Goal: Information Seeking & Learning: Compare options

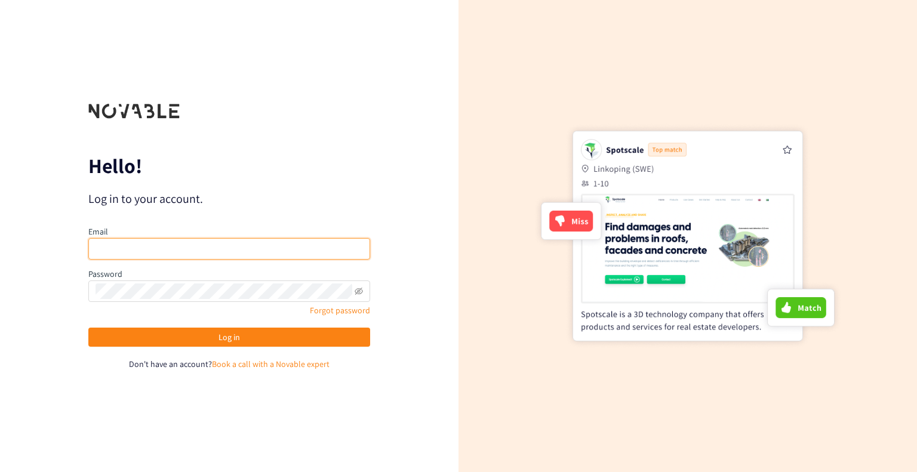
type input "[DOMAIN_NAME][EMAIL_ADDRESS][DOMAIN_NAME]"
click at [245, 246] on input "[DOMAIN_NAME][EMAIL_ADDRESS][DOMAIN_NAME]" at bounding box center [229, 248] width 282 height 21
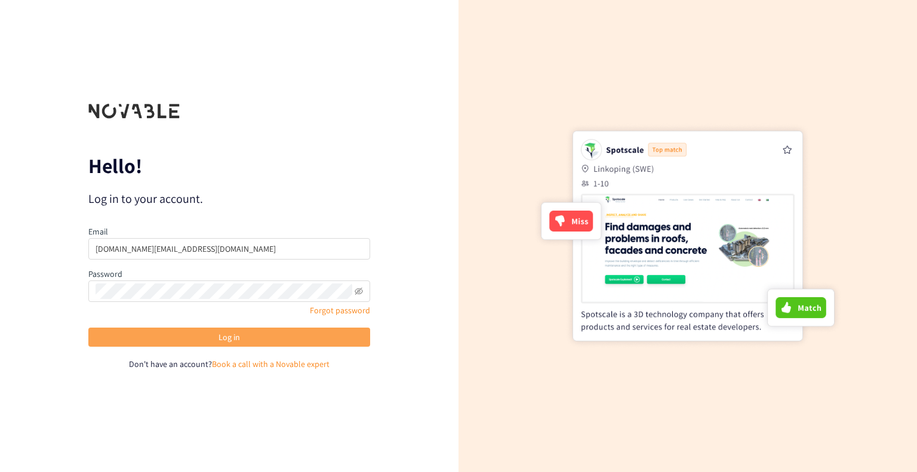
click at [224, 345] on button "Log in" at bounding box center [229, 337] width 282 height 19
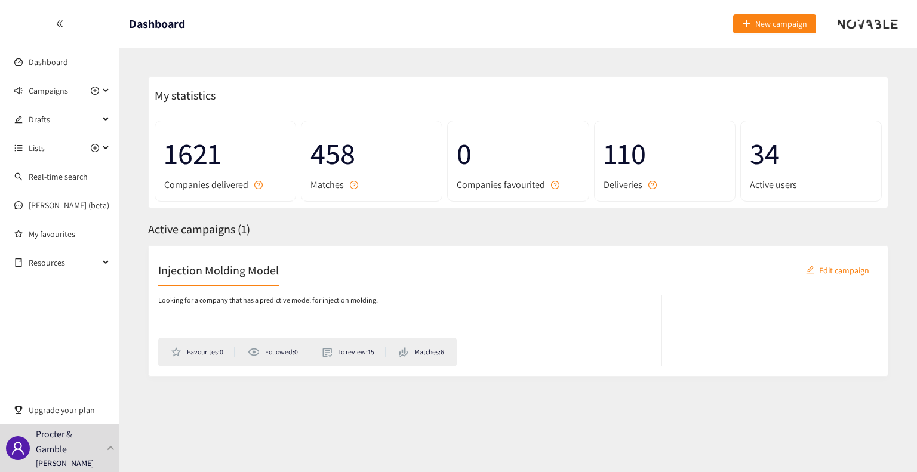
click at [337, 58] on section "My statistics 1621 Companies delivered 458 Matches 0 Companies favourited 110 D…" at bounding box center [517, 238] width 797 height 381
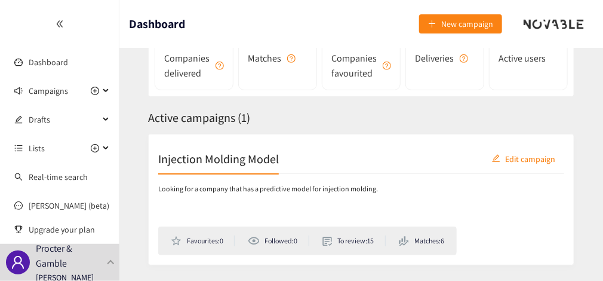
scroll to position [162, 0]
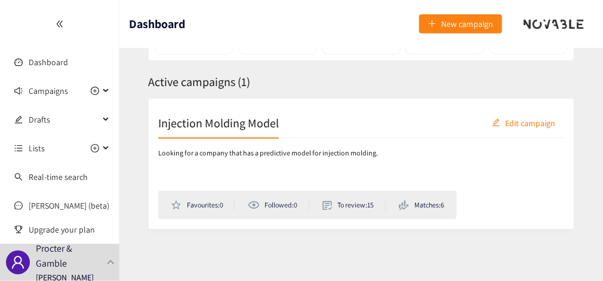
click at [241, 170] on div "Looking for a company that has a predictive model for injection molding. Favour…" at bounding box center [353, 183] width 391 height 72
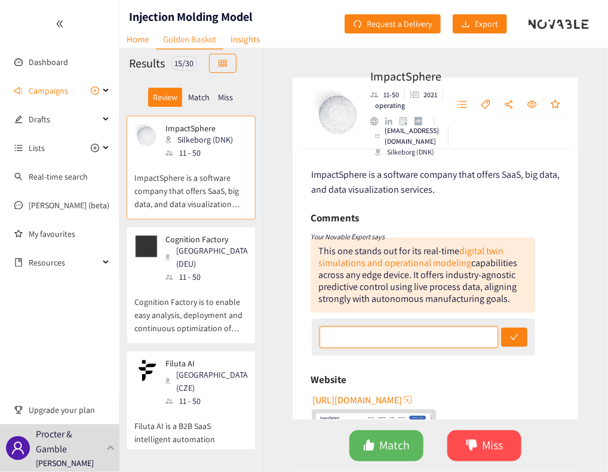
click at [394, 331] on input "text" at bounding box center [408, 336] width 179 height 21
paste input "Looks highly focused on formulated process with a further focus on environmenta…"
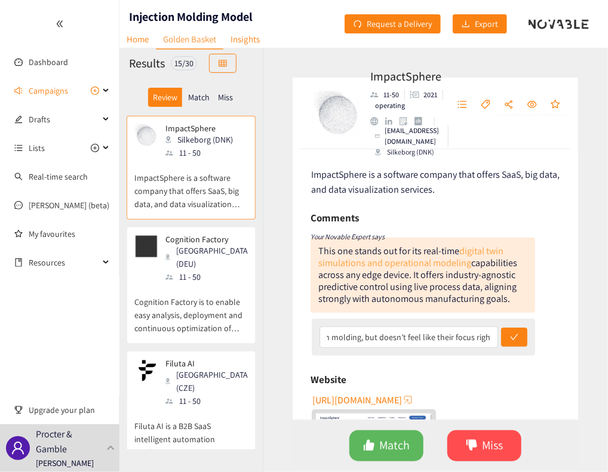
click at [451, 260] on link "digital twin simulations and operational modeling" at bounding box center [410, 257] width 185 height 24
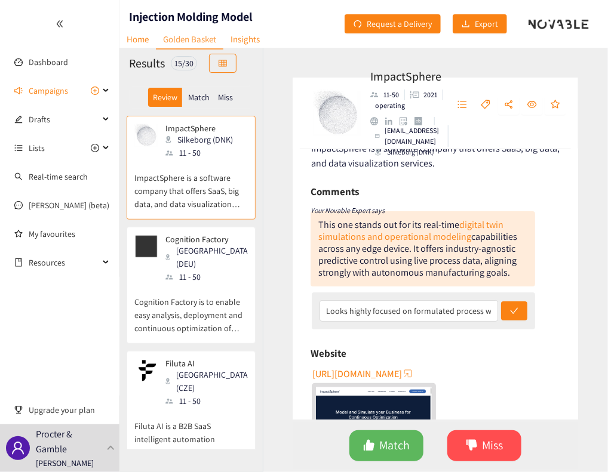
scroll to position [26, 0]
drag, startPoint x: 446, startPoint y: 306, endPoint x: 307, endPoint y: 299, distance: 139.2
click at [307, 299] on div "ImpactSphere is a software company that offers SaaS, big data, and data visuali…" at bounding box center [434, 284] width 285 height 270
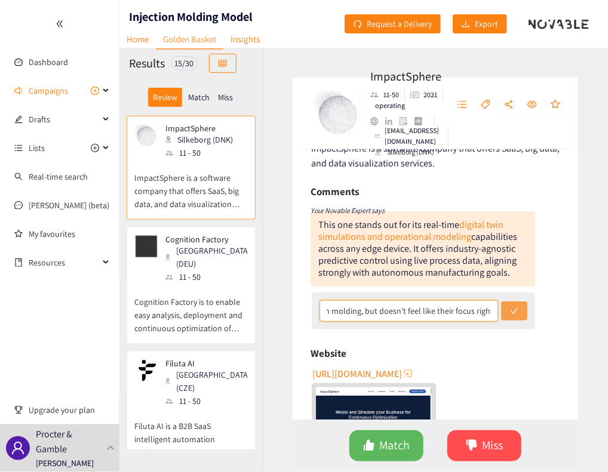
scroll to position [0, 482]
drag, startPoint x: 469, startPoint y: 314, endPoint x: 481, endPoint y: 319, distance: 13.6
click at [481, 319] on input "Looks highly focused on formulated process with a further focus on environmenta…" at bounding box center [408, 310] width 179 height 21
click at [469, 318] on input "Looks highly focused on formulated process with a further focus on environmenta…" at bounding box center [408, 310] width 179 height 21
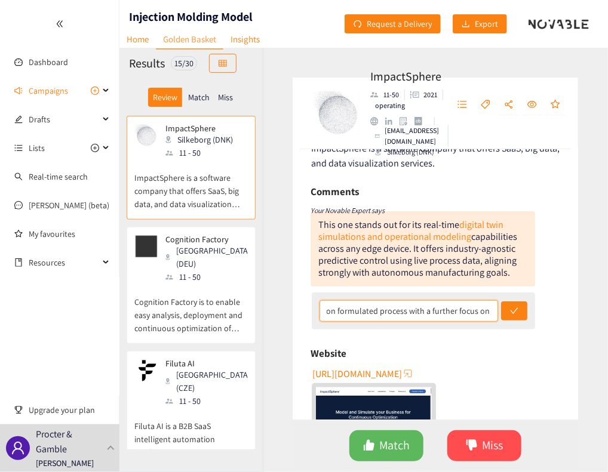
drag, startPoint x: 487, startPoint y: 316, endPoint x: 371, endPoint y: 308, distance: 116.0
click at [371, 308] on input "Looks highly focused on formulated process with a further focus on environmenta…" at bounding box center [408, 310] width 179 height 21
click at [372, 310] on input "Looks highly focused on formulated process and" at bounding box center [408, 310] width 179 height 21
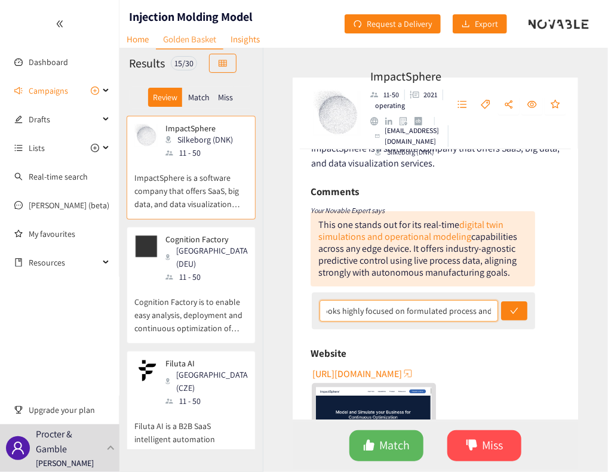
drag, startPoint x: 437, startPoint y: 315, endPoint x: 508, endPoint y: 328, distance: 72.2
click at [508, 328] on div "Looks highly focused on formulated process and" at bounding box center [424, 310] width 224 height 37
click at [466, 307] on input "Looks highly focused on formulated process and" at bounding box center [408, 310] width 179 height 21
click at [488, 312] on input "Looks highly focused on formulated process and" at bounding box center [408, 310] width 179 height 21
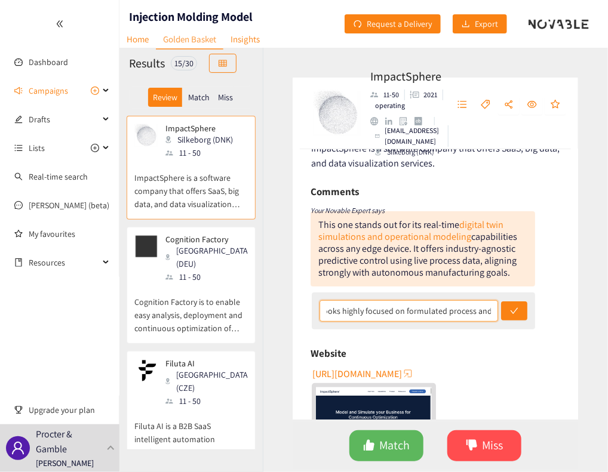
click at [486, 311] on input "Looks highly focused on formulated process and" at bounding box center [408, 310] width 179 height 21
type input "Looks highly focused on formulated process and CO2 monitoring. Not molding spec…"
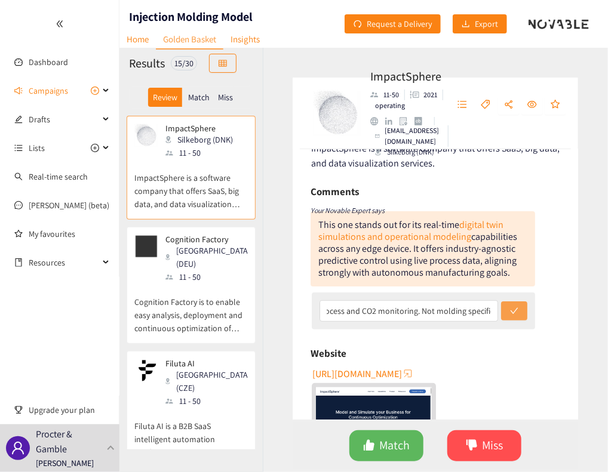
click at [501, 311] on button "submit" at bounding box center [514, 310] width 26 height 19
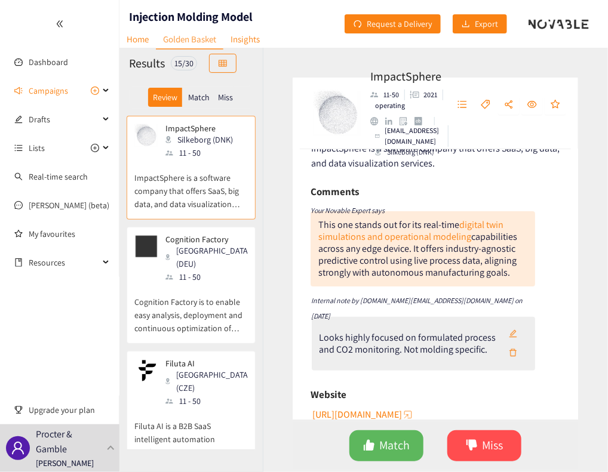
click at [294, 315] on div "ImpactSphere is a software company that offers SaaS, big data, and data visuali…" at bounding box center [434, 284] width 285 height 270
click at [491, 452] on span "Miss" at bounding box center [492, 445] width 21 height 19
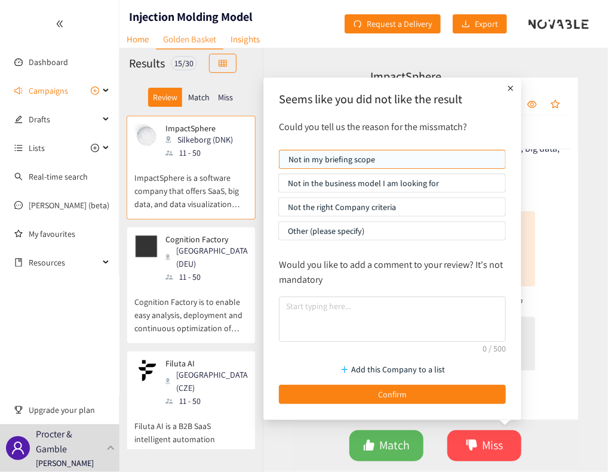
click at [430, 180] on p "Not in the business model I am looking for" at bounding box center [392, 183] width 208 height 18
click at [279, 186] on input "Not in the business model I am looking for" at bounding box center [279, 186] width 0 height 0
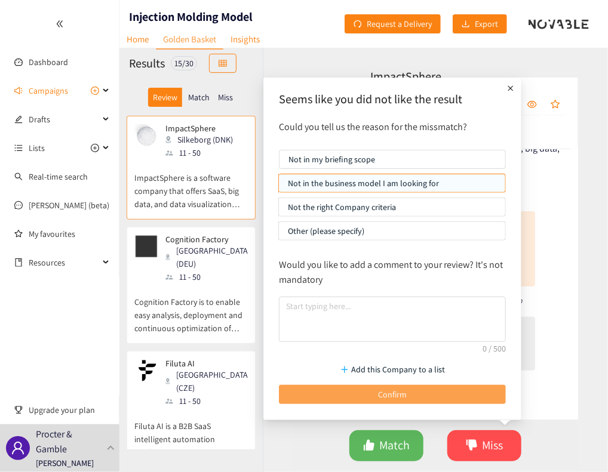
click at [412, 390] on button "Confirm" at bounding box center [392, 394] width 227 height 19
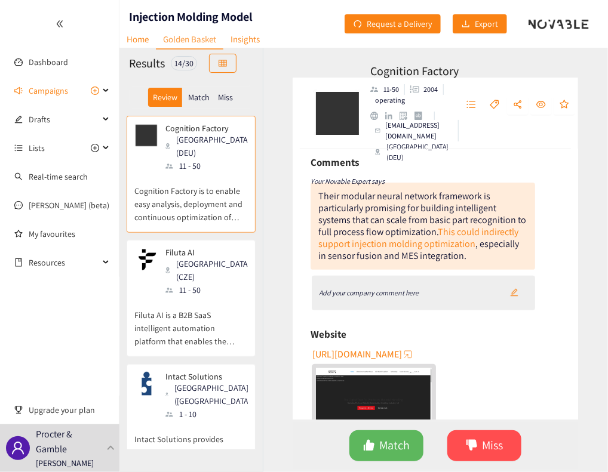
scroll to position [72, 0]
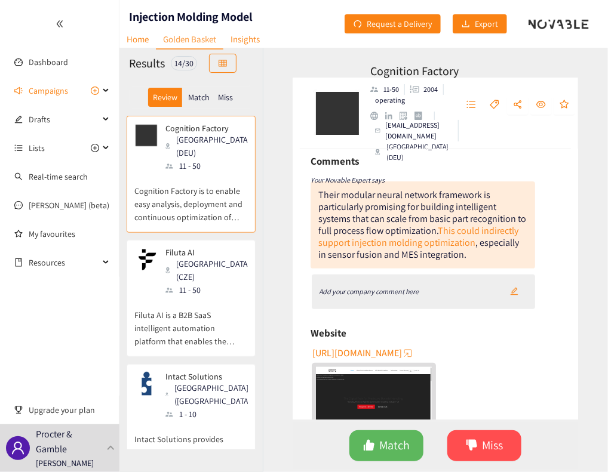
click at [510, 293] on icon "edit" at bounding box center [514, 292] width 8 height 8
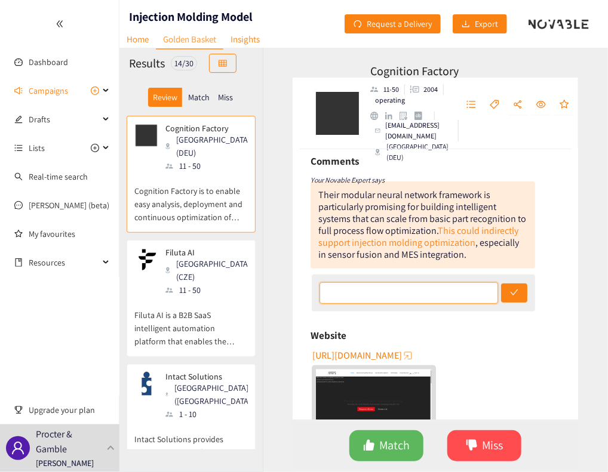
click at [444, 293] on input "text" at bounding box center [408, 292] width 179 height 21
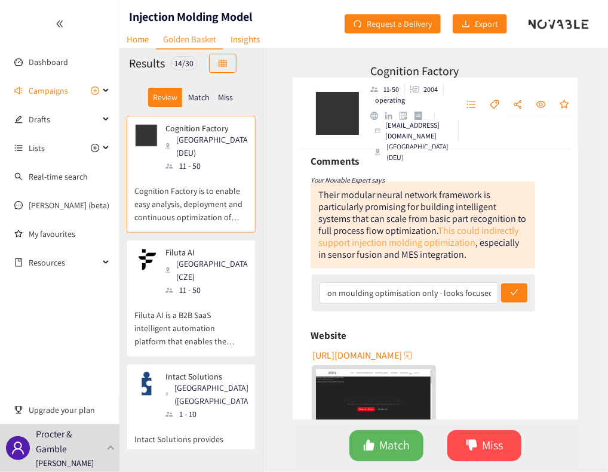
scroll to position [0, 0]
drag, startPoint x: 458, startPoint y: 239, endPoint x: 442, endPoint y: 245, distance: 17.2
click at [442, 245] on link "This could indirectly support injection molding optimization" at bounding box center [418, 236] width 200 height 24
drag, startPoint x: 476, startPoint y: 293, endPoint x: 535, endPoint y: 301, distance: 60.3
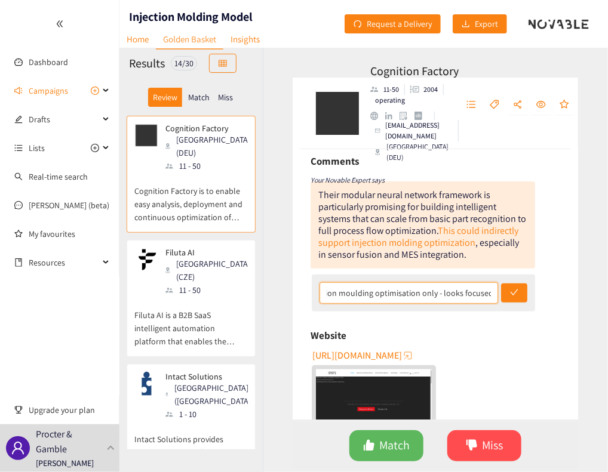
click at [535, 301] on div "Cognition Factory is to enable easy analysis, deployment and continuous optimiz…" at bounding box center [434, 284] width 285 height 270
click at [489, 296] on input "Looking for direct injection moulding optimisation only - looks focused" at bounding box center [408, 292] width 179 height 21
type input "Looking for direct injection moulding optimisation only - looks focused on mate…"
click at [510, 294] on icon "check" at bounding box center [514, 292] width 8 height 8
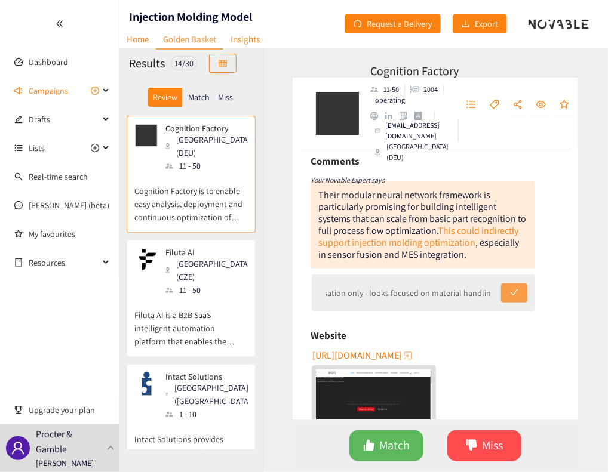
scroll to position [0, 0]
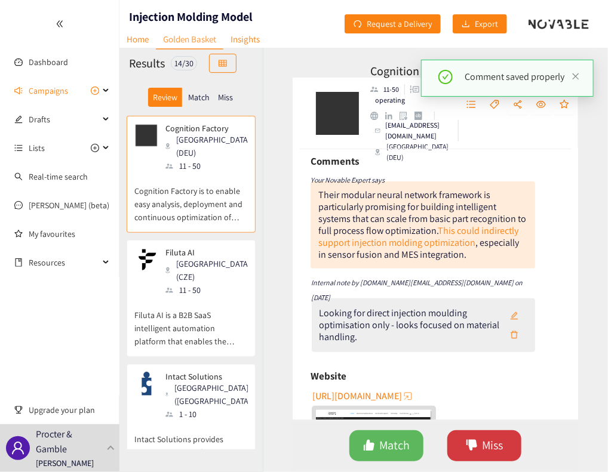
click at [483, 446] on span "Miss" at bounding box center [492, 445] width 21 height 19
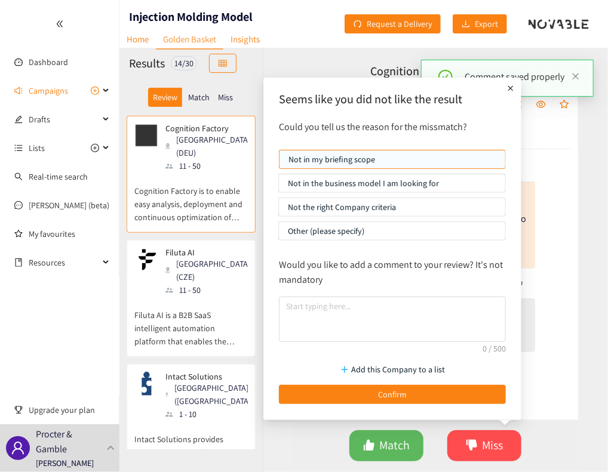
click at [382, 208] on p "Not the right Company criteria" at bounding box center [392, 207] width 208 height 18
click at [279, 210] on input "Not the right Company criteria" at bounding box center [279, 210] width 0 height 0
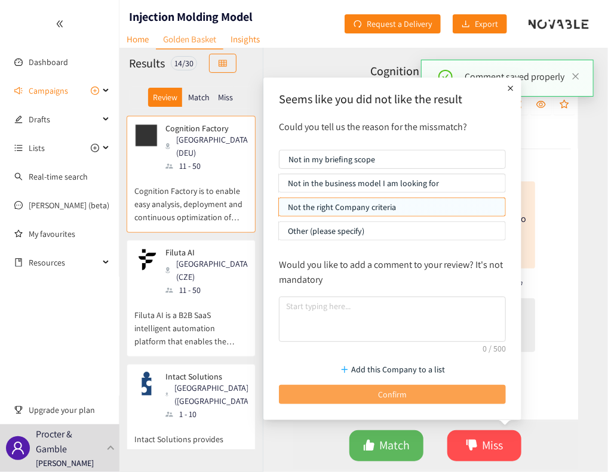
click at [360, 393] on button "Confirm" at bounding box center [392, 394] width 227 height 19
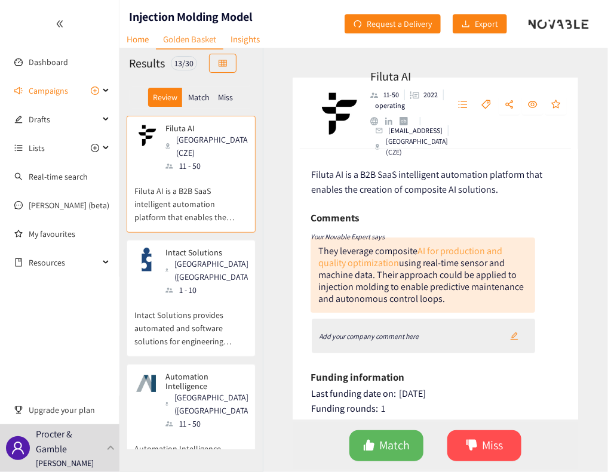
click at [435, 247] on link "AI for production and quality optimization" at bounding box center [410, 257] width 184 height 24
click at [407, 326] on div "Add your company comment here" at bounding box center [424, 336] width 224 height 35
click at [510, 336] on icon "edit" at bounding box center [514, 336] width 8 height 8
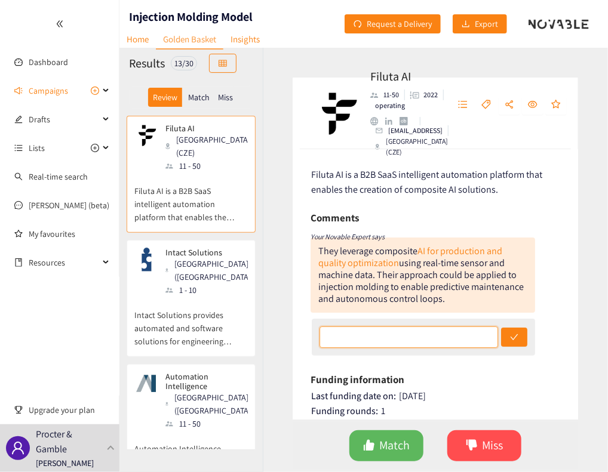
click at [477, 338] on input "text" at bounding box center [408, 336] width 179 height 21
type input "Not many technical details or manufacturing case studies shared. Not focused on…"
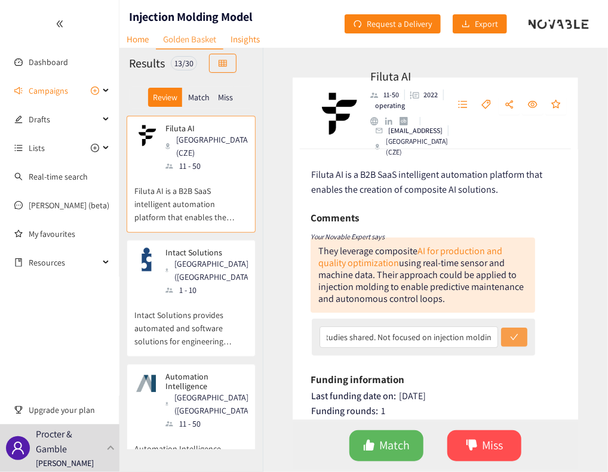
click at [511, 343] on button "submit" at bounding box center [514, 337] width 26 height 19
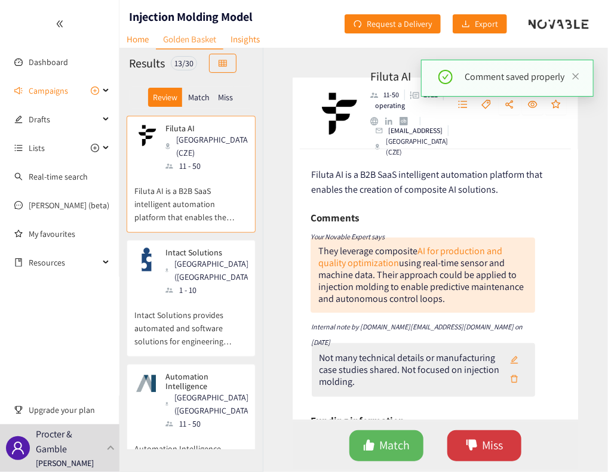
click at [480, 456] on button "Miss" at bounding box center [484, 445] width 74 height 31
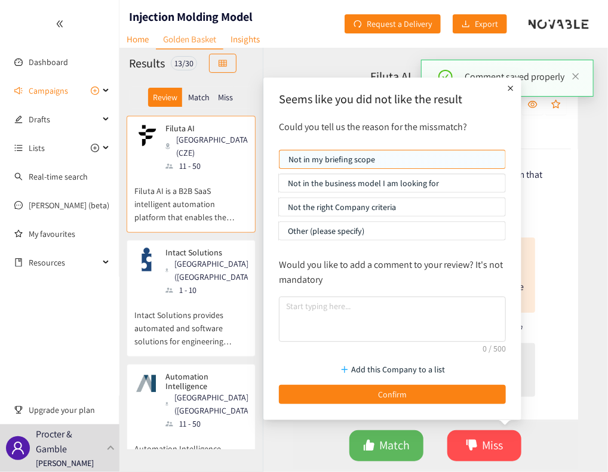
click at [411, 205] on p "Not the right Company criteria" at bounding box center [392, 207] width 208 height 18
click at [279, 210] on input "Not the right Company criteria" at bounding box center [279, 210] width 0 height 0
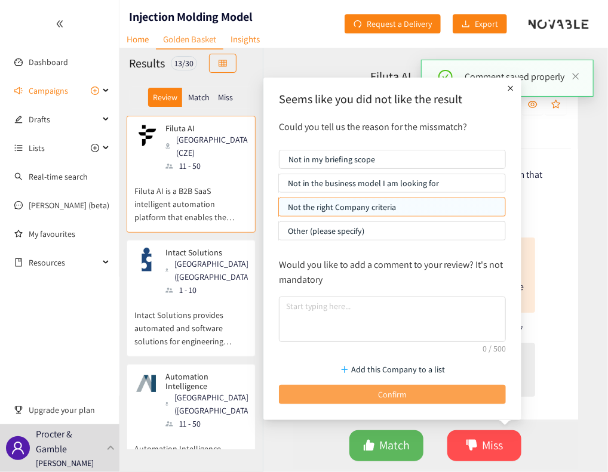
click at [377, 388] on button "Confirm" at bounding box center [392, 394] width 227 height 19
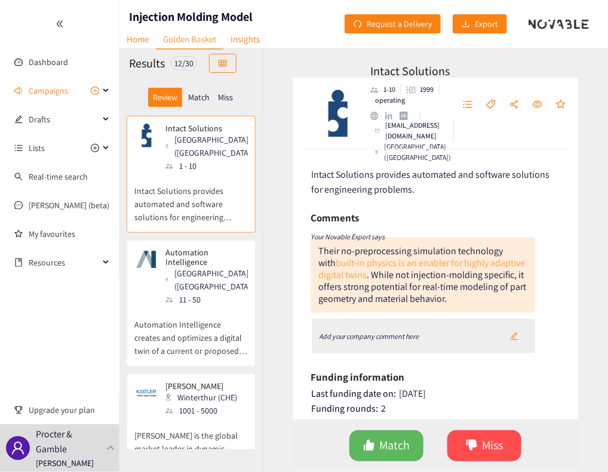
click at [433, 262] on link "built-in physics is an enabler for highly adaptive digital twins" at bounding box center [421, 269] width 207 height 24
click at [346, 343] on div "Add your company comment here" at bounding box center [424, 336] width 224 height 35
drag, startPoint x: 348, startPoint y: 337, endPoint x: 477, endPoint y: 354, distance: 130.7
click at [477, 354] on div "Comments Your Novable Expert says Their no-preprocessing simulation technology …" at bounding box center [422, 282] width 224 height 147
click at [516, 336] on button "button" at bounding box center [514, 335] width 26 height 19
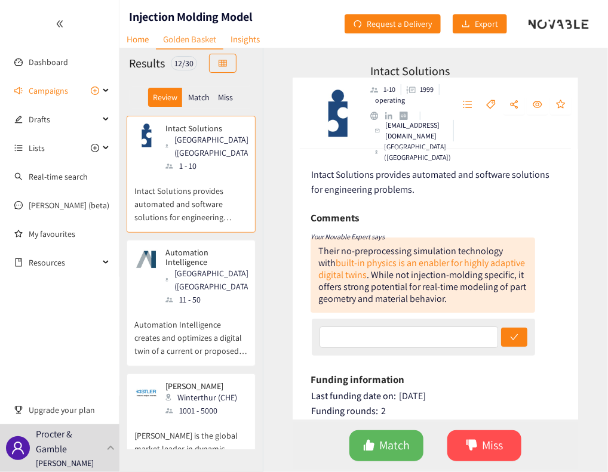
click at [478, 324] on div at bounding box center [424, 337] width 224 height 37
click at [467, 345] on input "text" at bounding box center [408, 336] width 179 height 21
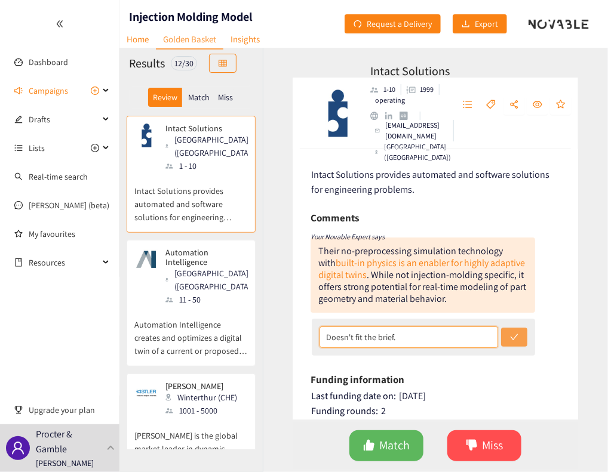
type input "Doesn't fit the brief."
click at [513, 338] on icon "check" at bounding box center [514, 337] width 8 height 8
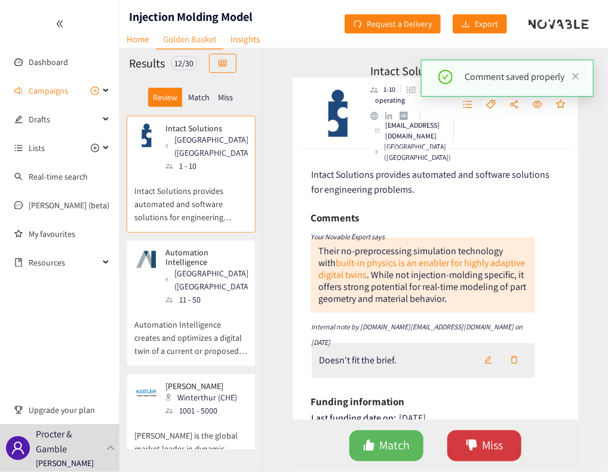
click at [476, 453] on button "Miss" at bounding box center [484, 445] width 74 height 31
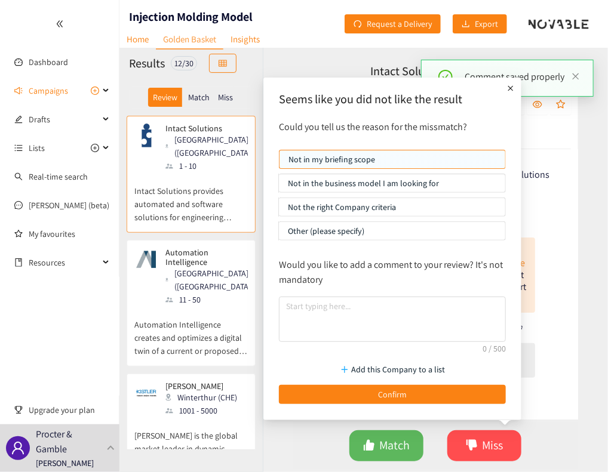
click at [392, 209] on p "Not the right Company criteria" at bounding box center [392, 207] width 208 height 18
click at [279, 210] on input "Not the right Company criteria" at bounding box center [279, 210] width 0 height 0
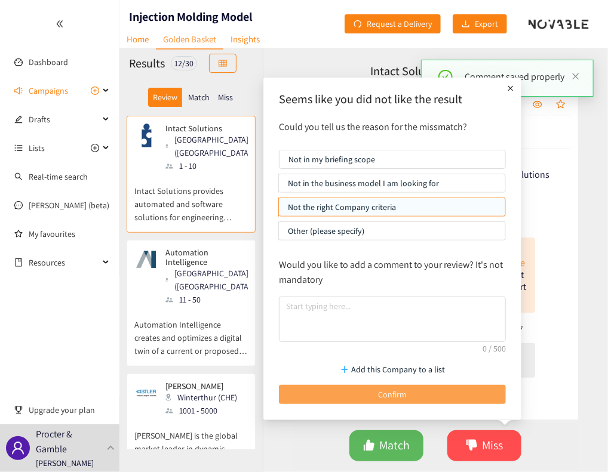
click at [382, 389] on span "Confirm" at bounding box center [392, 394] width 29 height 13
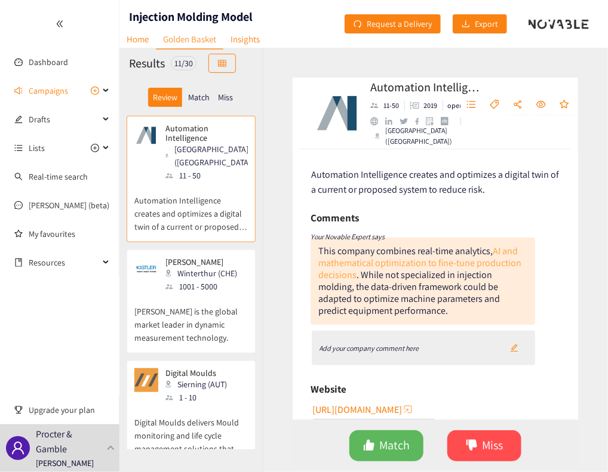
click at [438, 265] on link "AI and mathematical optimization to fine-tune production decisions" at bounding box center [419, 263] width 203 height 36
click at [384, 337] on div "Add your company comment here" at bounding box center [424, 348] width 224 height 35
click at [378, 344] on icon "Add your company comment here" at bounding box center [369, 348] width 100 height 9
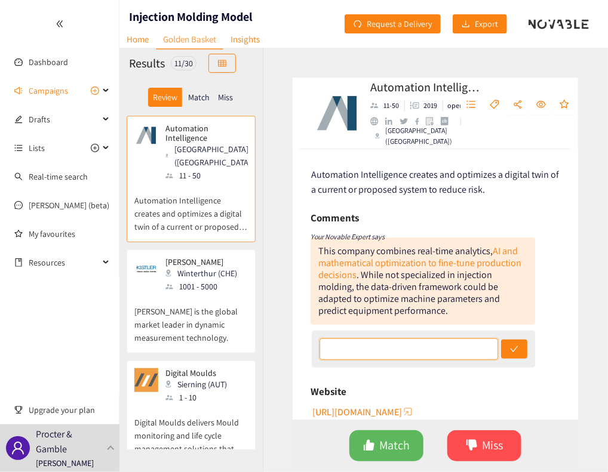
click at [463, 350] on input "text" at bounding box center [408, 348] width 179 height 21
type input "Does not fit the brief."
click at [504, 357] on button "submit" at bounding box center [514, 349] width 26 height 19
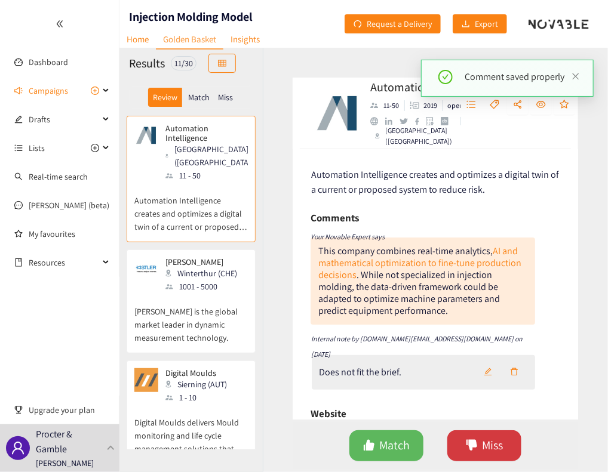
click at [479, 447] on button "Miss" at bounding box center [484, 445] width 74 height 31
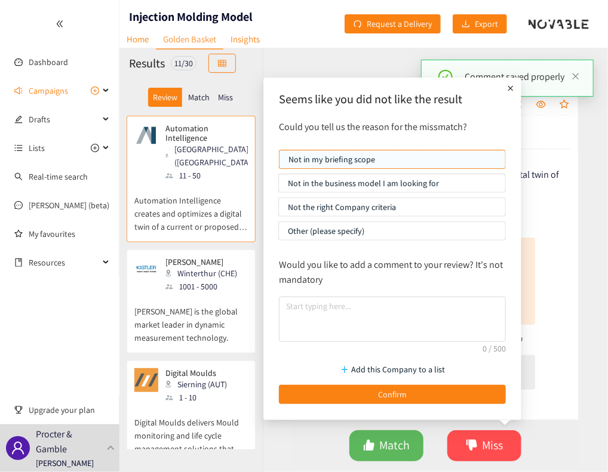
click at [384, 207] on p "Not the right Company criteria" at bounding box center [392, 207] width 208 height 18
click at [279, 210] on input "Not the right Company criteria" at bounding box center [279, 210] width 0 height 0
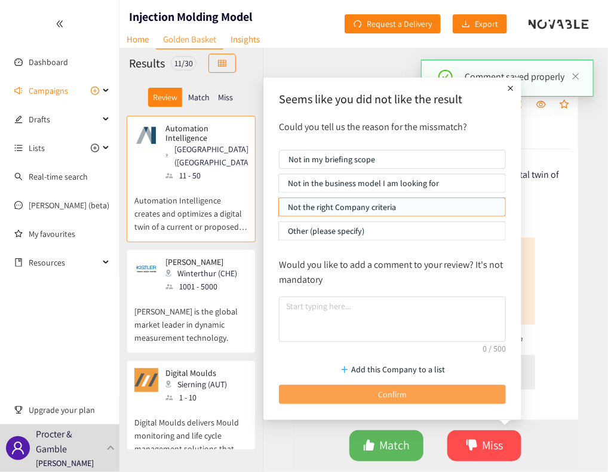
click at [387, 390] on span "Confirm" at bounding box center [392, 394] width 29 height 13
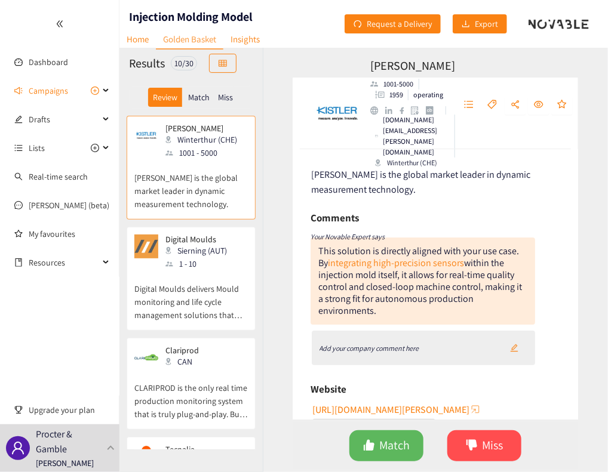
click at [386, 338] on div "Add your company comment here" at bounding box center [424, 348] width 224 height 35
click at [503, 348] on button "button" at bounding box center [514, 347] width 26 height 19
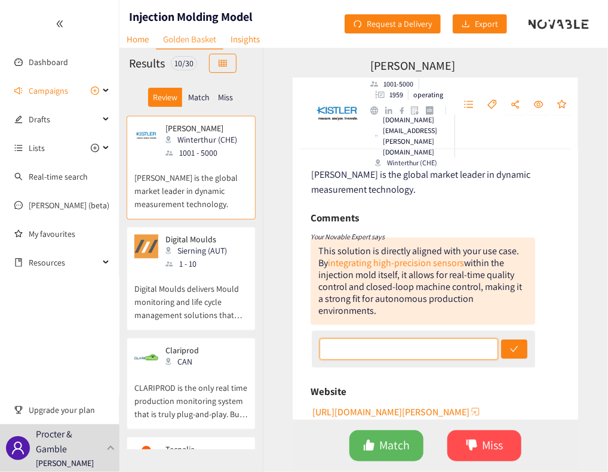
click at [436, 350] on input "text" at bounding box center [408, 348] width 179 height 21
type input "Previous experience shows in mold pressure/temperature sensors are too expensiv…"
drag, startPoint x: 415, startPoint y: 352, endPoint x: 522, endPoint y: 341, distance: 108.0
click at [522, 341] on div "Previous experience shows in mold pressure/temperature sensors are too expensiv…" at bounding box center [424, 349] width 224 height 37
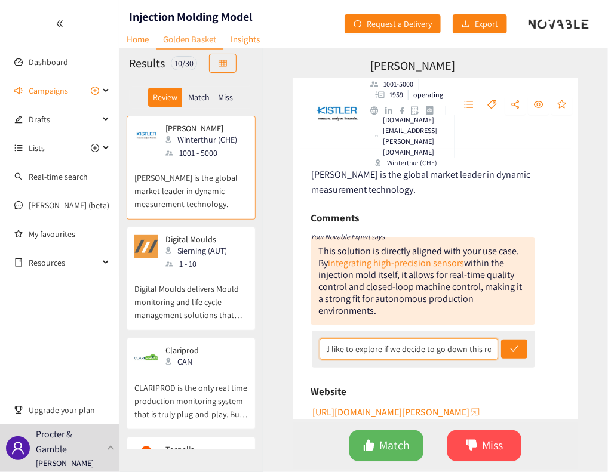
click at [449, 357] on input "Previous experience shows in mold pressure/temperature sensors are too expensiv…" at bounding box center [408, 348] width 179 height 21
click at [510, 346] on icon "check" at bounding box center [514, 349] width 8 height 8
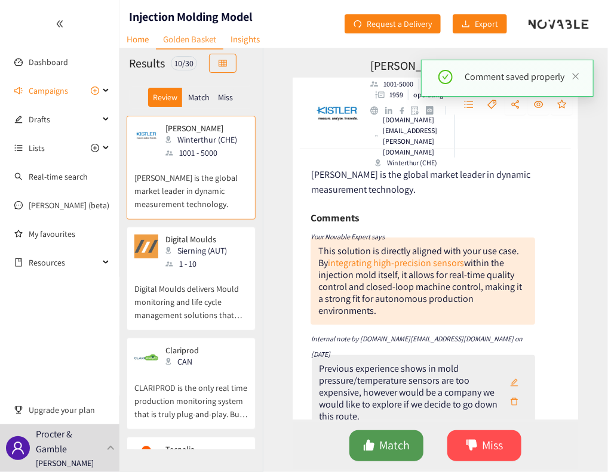
click at [389, 446] on span "Match" at bounding box center [395, 445] width 30 height 19
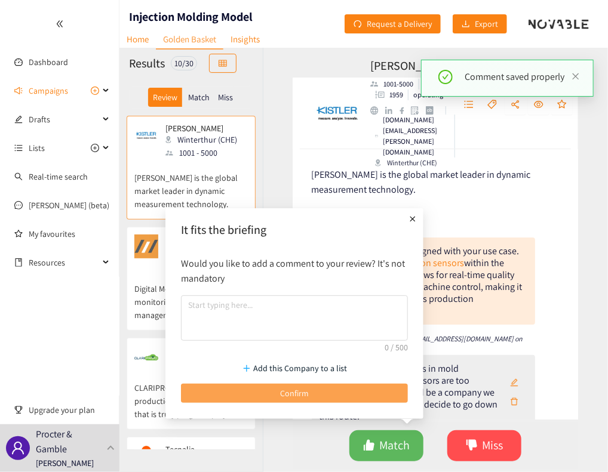
click at [353, 389] on button "Confirm" at bounding box center [294, 393] width 227 height 19
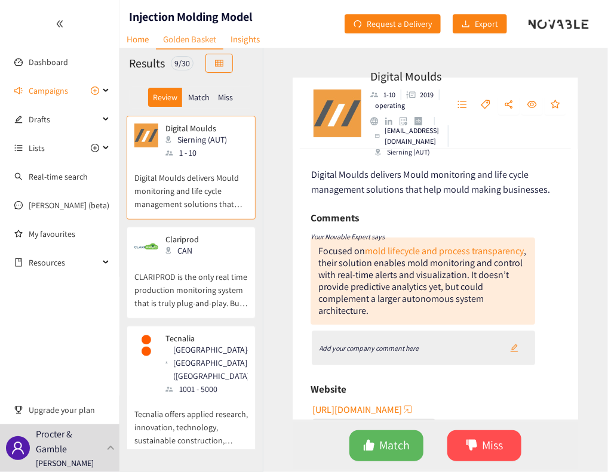
click at [380, 340] on div "Add your company comment here" at bounding box center [424, 348] width 224 height 35
click at [377, 353] on div "Add your company comment here" at bounding box center [369, 348] width 100 height 13
click at [412, 248] on link "mold lifecycle and process transparency" at bounding box center [444, 251] width 159 height 13
drag, startPoint x: 423, startPoint y: 350, endPoint x: 503, endPoint y: 343, distance: 80.2
click at [503, 343] on div "Add your company comment here" at bounding box center [424, 348] width 224 height 35
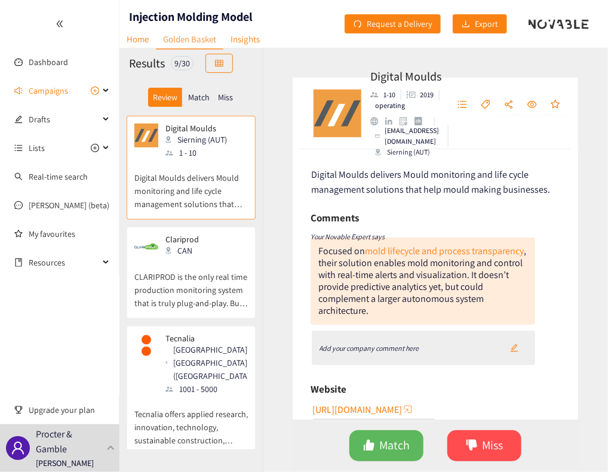
click at [503, 343] on button "button" at bounding box center [514, 347] width 26 height 19
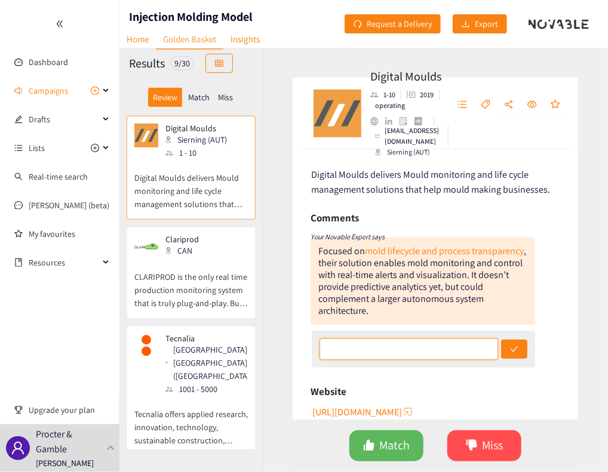
click at [469, 349] on input "text" at bounding box center [408, 348] width 179 height 21
type input "Similar to a technology already being used by our engineers - not looking for a…"
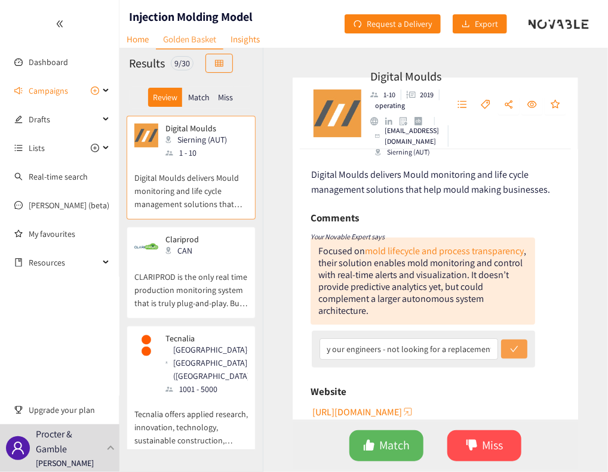
click at [514, 355] on button "submit" at bounding box center [514, 349] width 26 height 19
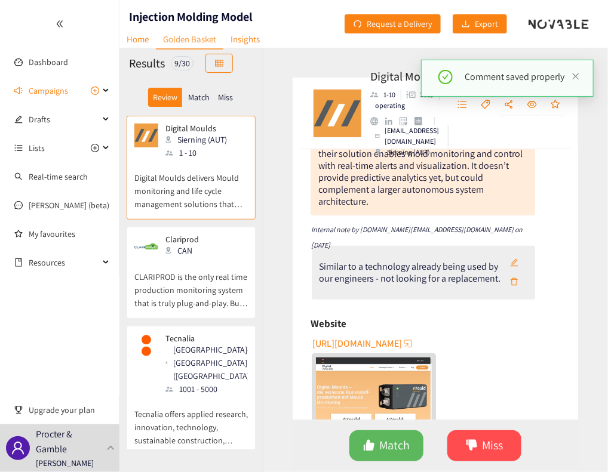
scroll to position [219, 0]
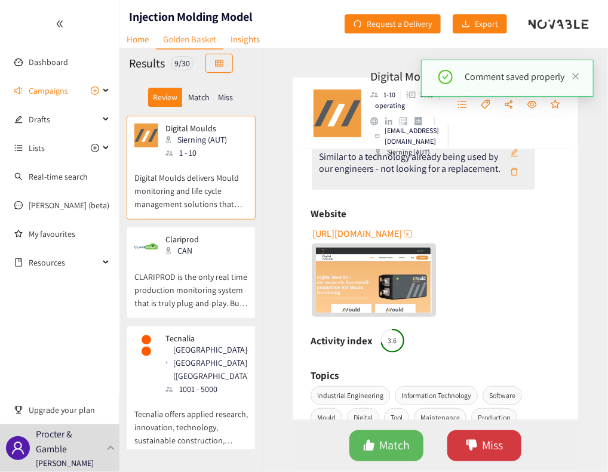
click at [488, 443] on span "Miss" at bounding box center [492, 445] width 21 height 19
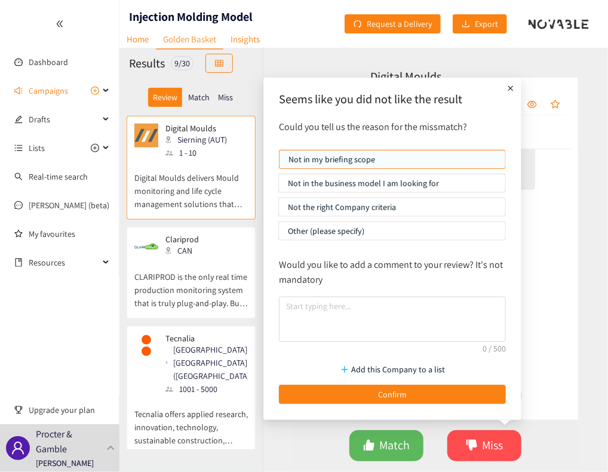
click at [363, 229] on p "Other (please specify)" at bounding box center [392, 231] width 208 height 18
click at [279, 234] on input "Other (please specify)" at bounding box center [279, 234] width 0 height 0
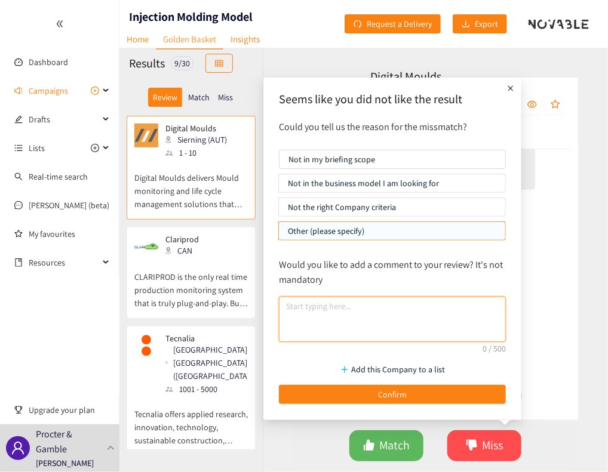
click at [357, 315] on textarea at bounding box center [392, 319] width 227 height 45
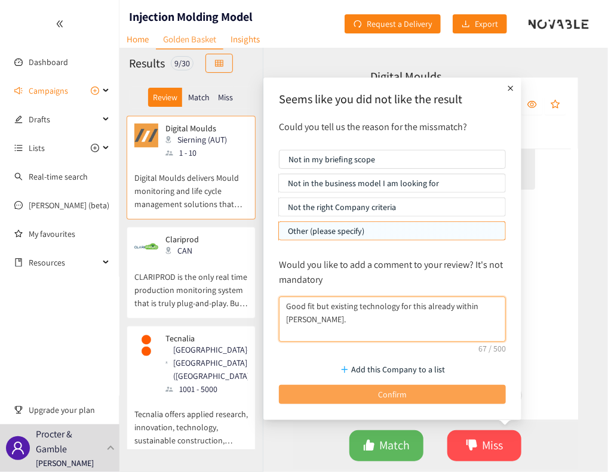
type textarea "Good fit but existing technology for this already within [PERSON_NAME]."
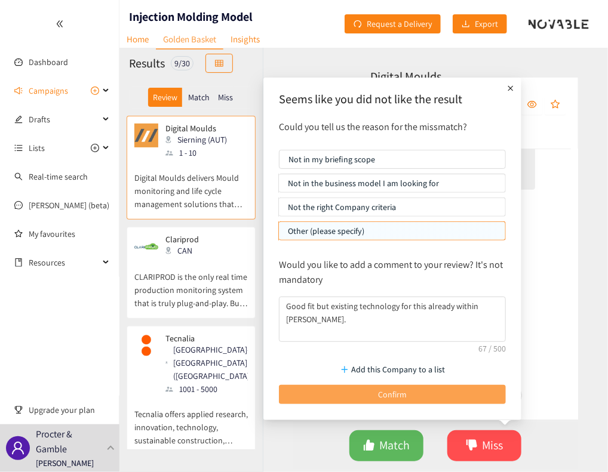
click at [395, 398] on span "Confirm" at bounding box center [392, 394] width 29 height 13
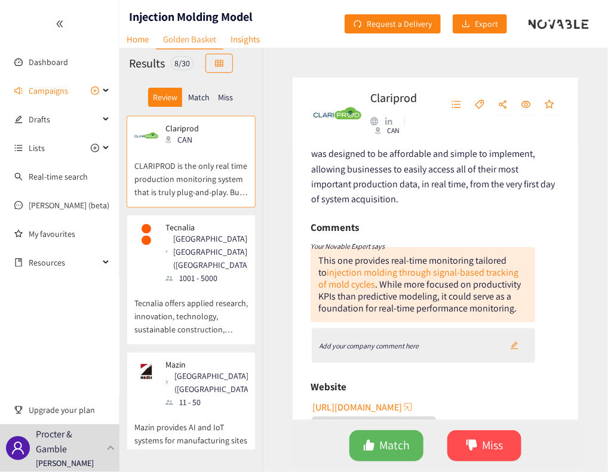
scroll to position [66, 0]
click at [415, 269] on link "injection molding through signal-based tracking of mold cycles" at bounding box center [418, 278] width 200 height 24
click at [287, 326] on div "Clariprod CAN CLARIPROD is the only real time production monitoring system that…" at bounding box center [435, 260] width 345 height 424
click at [380, 343] on icon "Add your company comment here" at bounding box center [369, 345] width 100 height 9
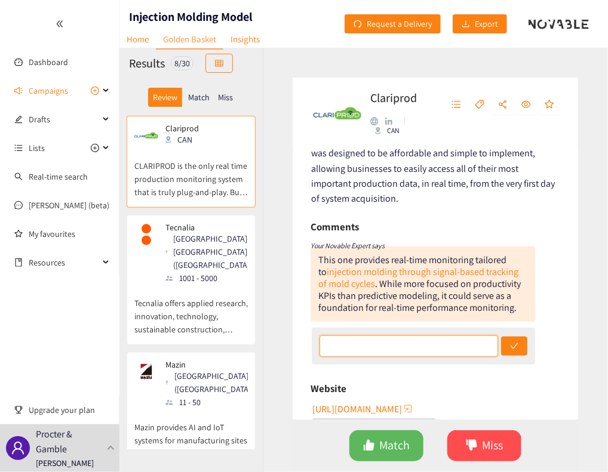
click at [380, 343] on input "text" at bounding box center [408, 345] width 179 height 21
drag, startPoint x: 486, startPoint y: 348, endPoint x: 367, endPoint y: 343, distance: 118.9
click at [367, 343] on input "Already have a solution for productivity KPIs - looking only for real time perf…" at bounding box center [408, 345] width 179 height 21
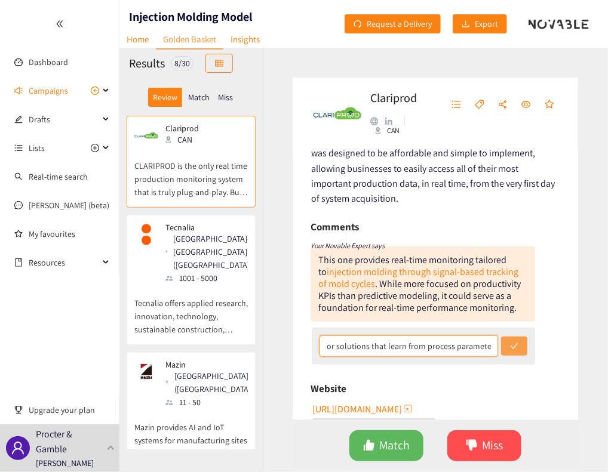
type input "Already have a solution for productivity KPIs - looking only for solutions that…"
click at [503, 355] on button "submit" at bounding box center [514, 346] width 26 height 19
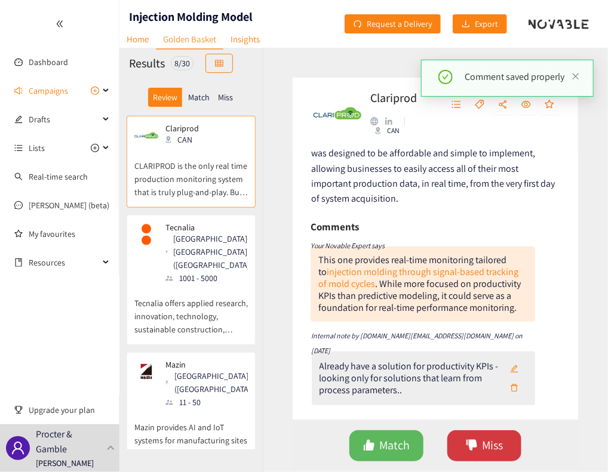
click at [479, 448] on button "Miss" at bounding box center [484, 445] width 74 height 31
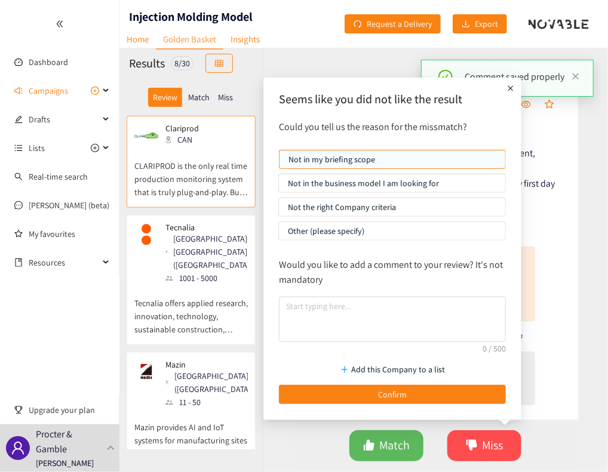
click at [384, 179] on p "Not in the business model I am looking for" at bounding box center [392, 183] width 208 height 18
click at [279, 186] on input "Not in the business model I am looking for" at bounding box center [279, 186] width 0 height 0
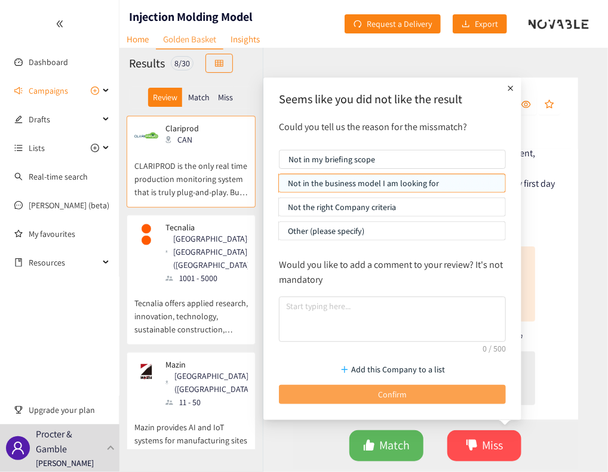
click at [384, 400] on button "Confirm" at bounding box center [392, 394] width 227 height 19
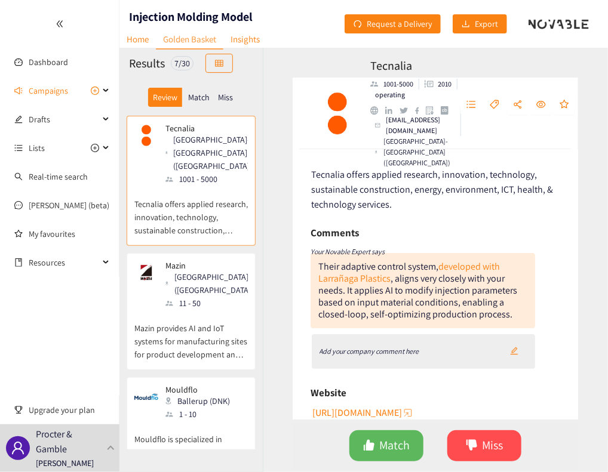
click at [453, 335] on div "Add your company comment here" at bounding box center [424, 351] width 224 height 35
click at [442, 355] on div "Add your company comment here" at bounding box center [424, 351] width 224 height 35
click at [520, 349] on button "button" at bounding box center [514, 351] width 26 height 19
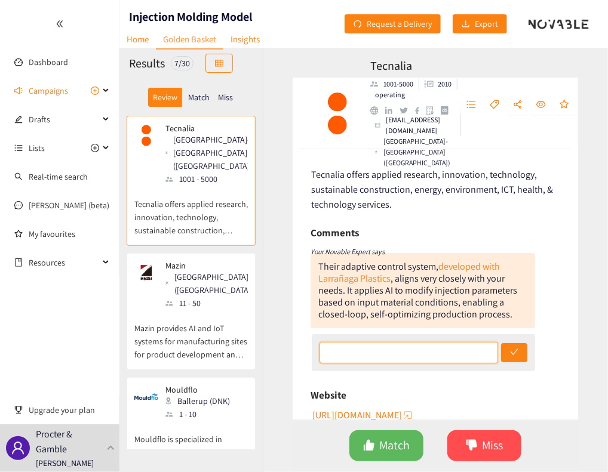
click at [463, 360] on input "text" at bounding box center [408, 352] width 179 height 21
click at [458, 360] on input "text" at bounding box center [408, 352] width 179 height 21
click at [303, 308] on div "Tecnalia offers applied research, innovation, technology, sustainable construct…" at bounding box center [434, 284] width 285 height 270
click at [393, 355] on input "One case study" at bounding box center [408, 352] width 179 height 21
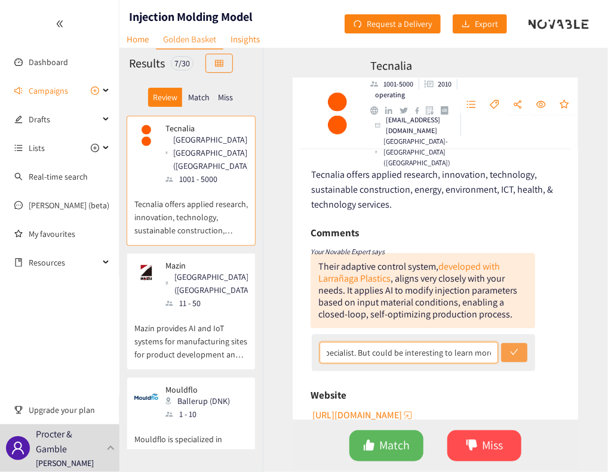
type input "One case study, doesn't appear to be a specialist. But could be interesting to …"
click at [511, 350] on icon "check" at bounding box center [514, 352] width 8 height 8
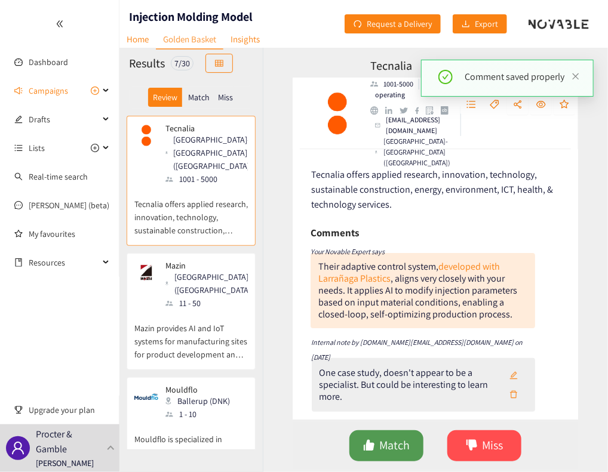
click at [382, 452] on span "Match" at bounding box center [395, 445] width 30 height 19
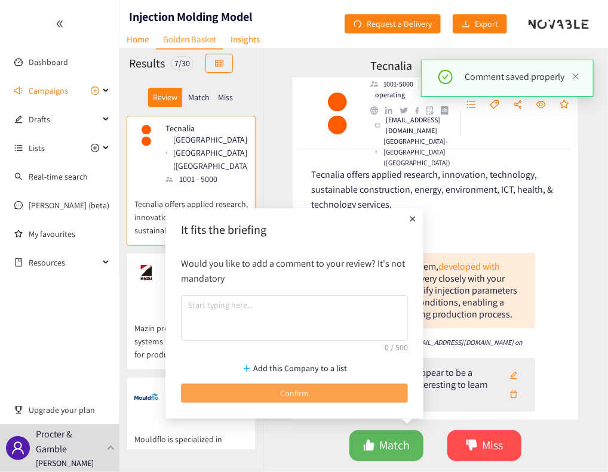
click at [338, 391] on button "Confirm" at bounding box center [294, 393] width 227 height 19
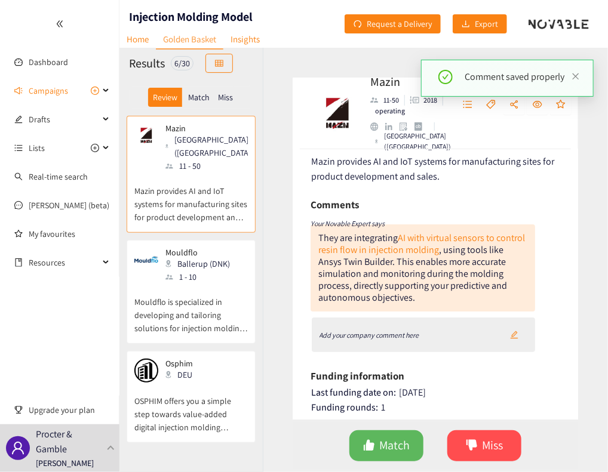
scroll to position [17, 0]
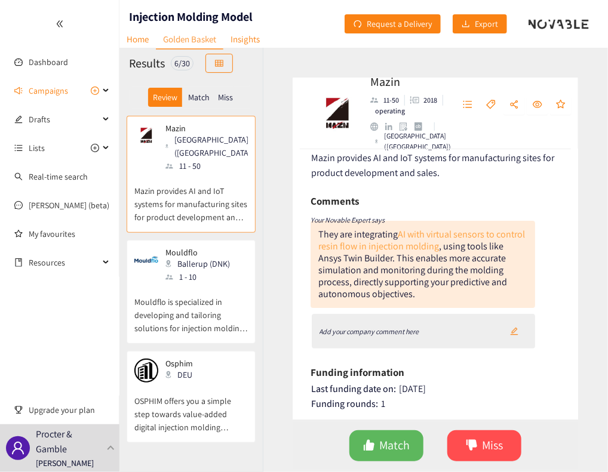
click at [427, 244] on link "AI with virtual sensors to control resin flow in injection molding" at bounding box center [421, 240] width 207 height 24
click at [283, 279] on div "Mazin 11-50 2018 operating [GEOGRAPHIC_DATA] ([GEOGRAPHIC_DATA]) Mazin provides…" at bounding box center [435, 260] width 345 height 424
click at [397, 328] on icon "Add your company comment here" at bounding box center [369, 331] width 100 height 9
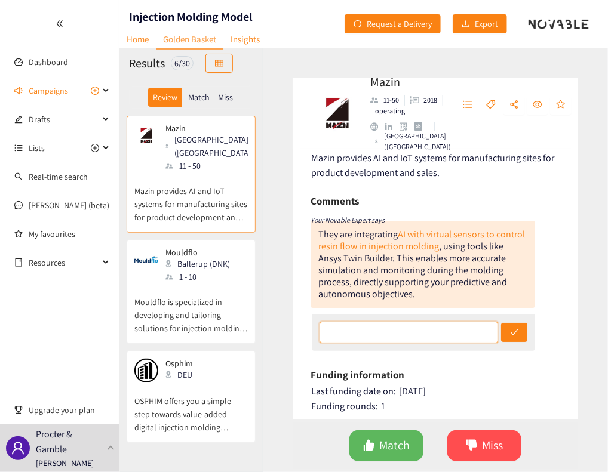
click at [425, 330] on input "text" at bounding box center [408, 332] width 179 height 21
